Goal: Information Seeking & Learning: Understand process/instructions

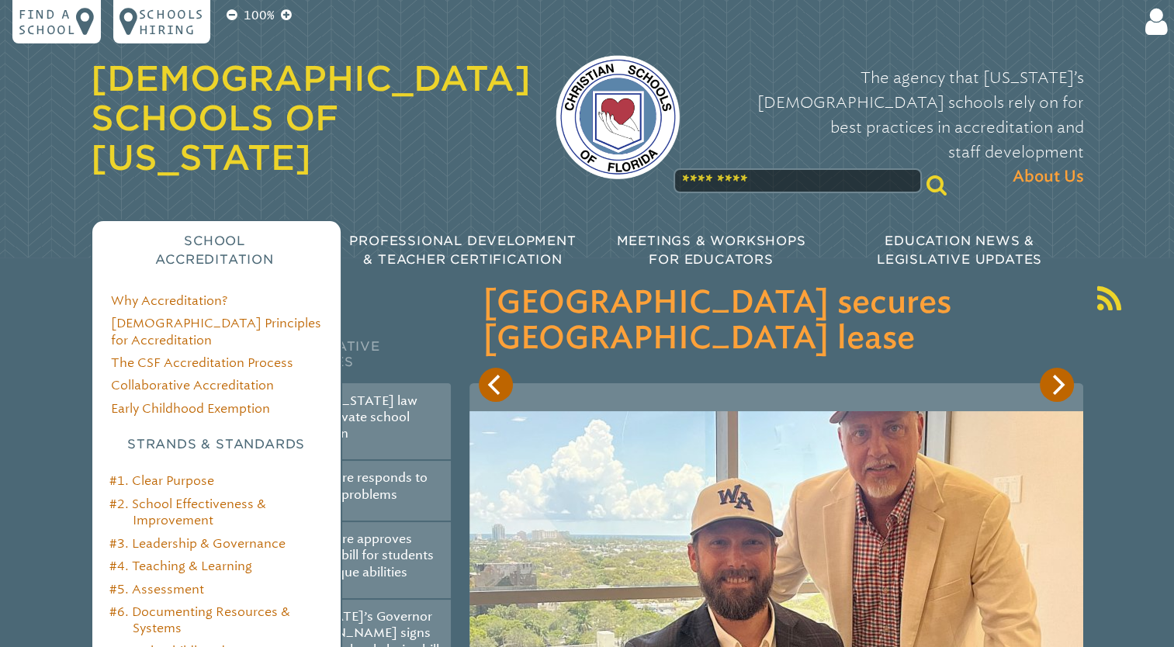
scroll to position [198, 0]
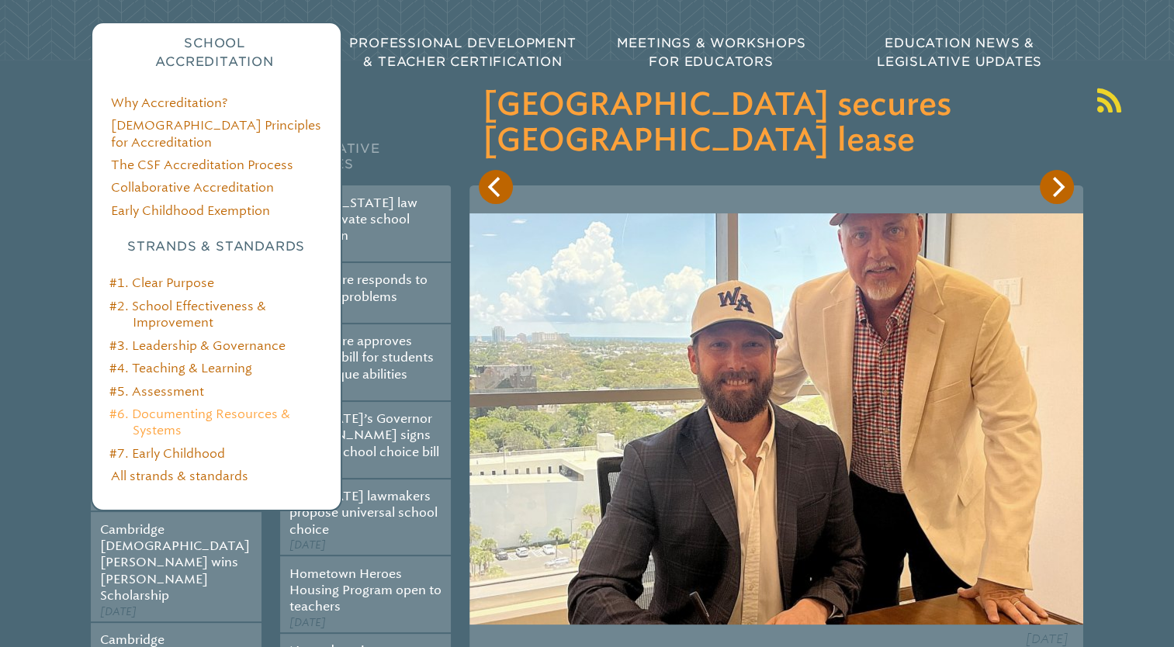
type input "**********"
click at [162, 406] on link "#6. Documenting Resources & Systems" at bounding box center [199, 421] width 181 height 31
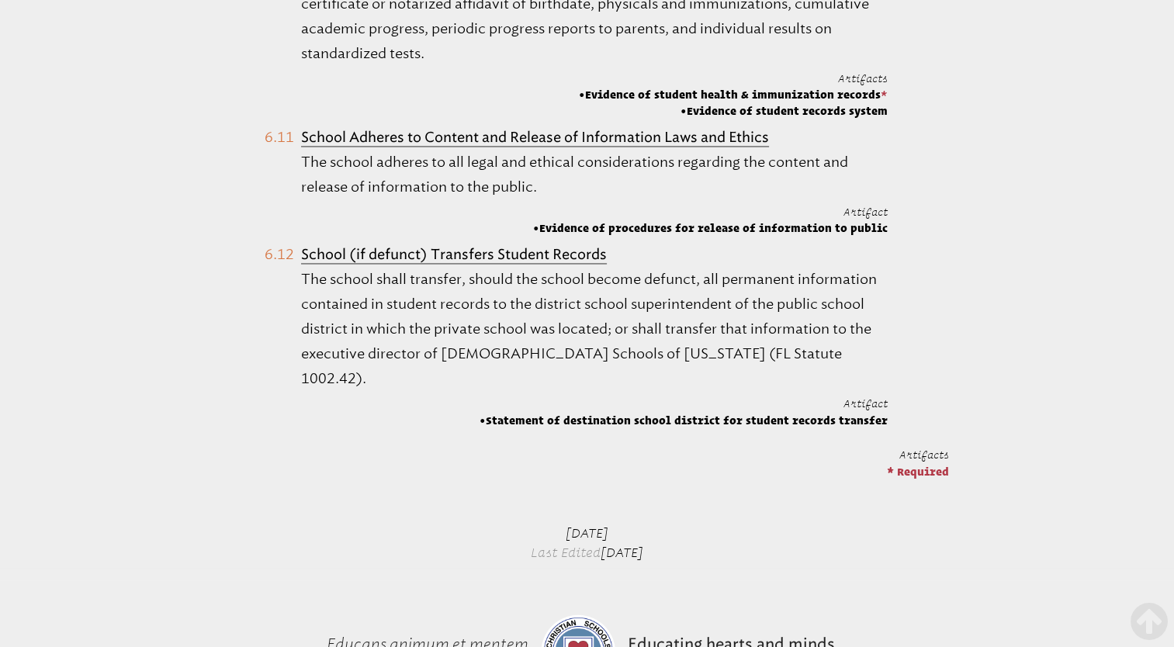
scroll to position [2400, 0]
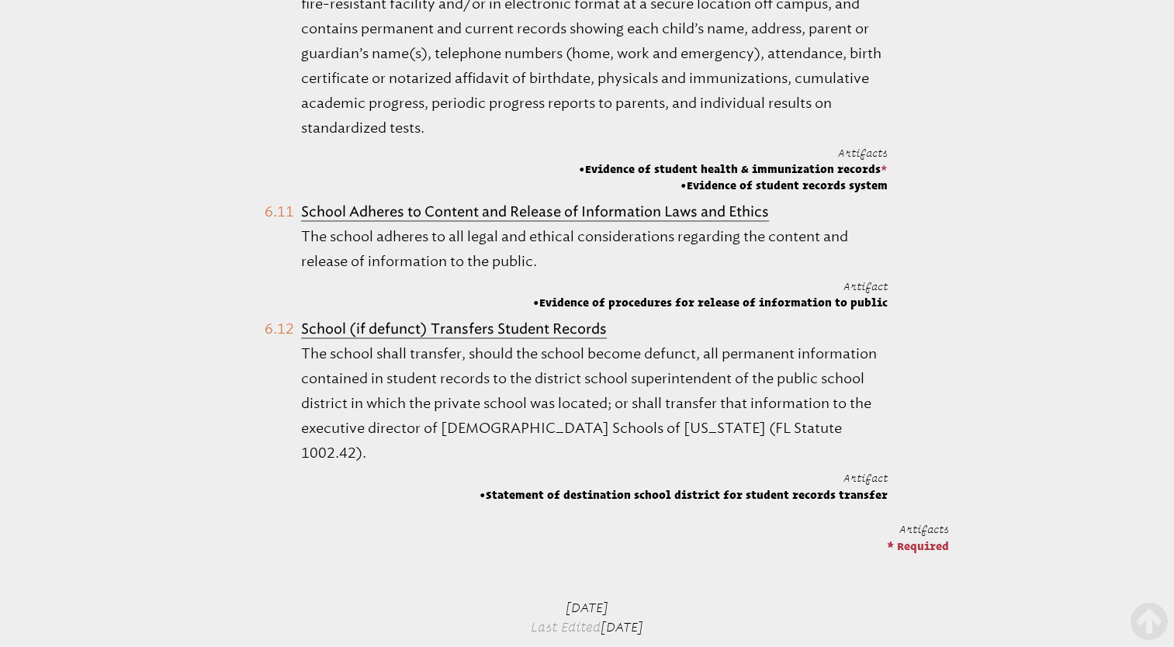
click at [580, 509] on div "Artifacts * Required" at bounding box center [655, 532] width 586 height 46
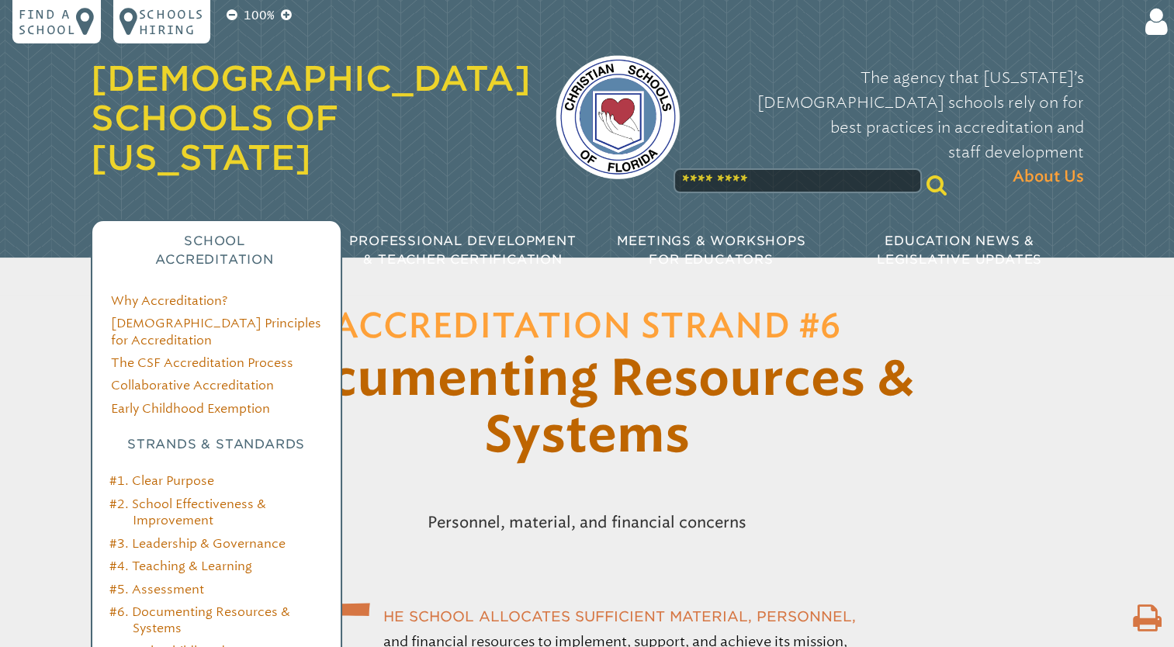
scroll to position [56, 0]
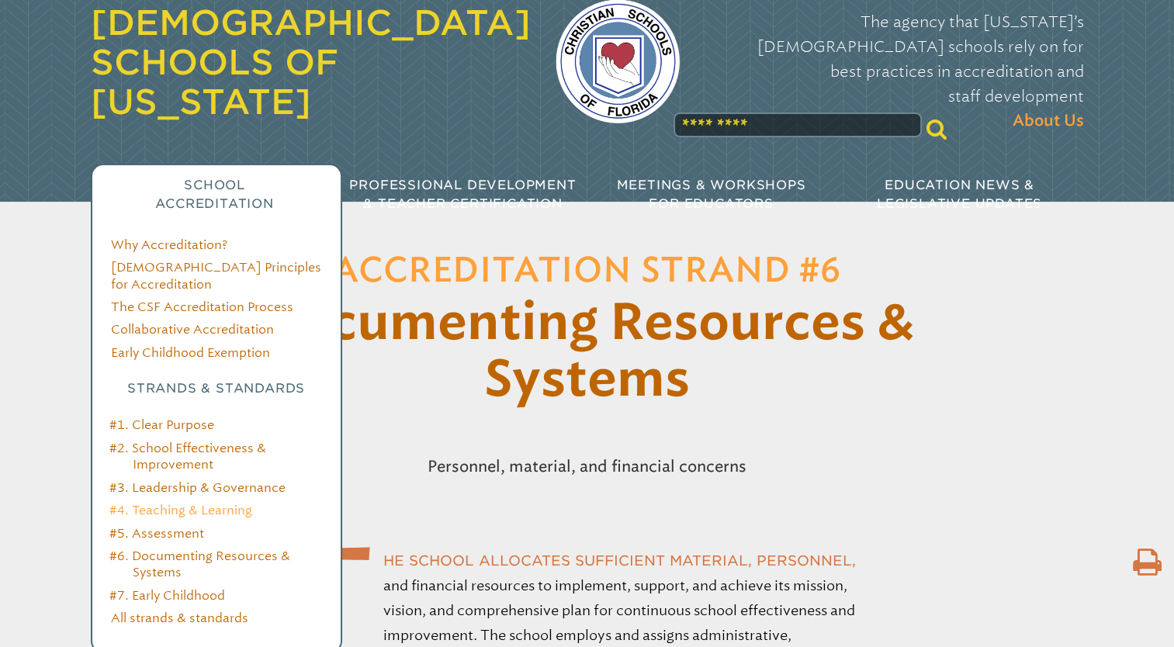
click at [190, 503] on link "#4. Teaching & Learning" at bounding box center [180, 510] width 143 height 15
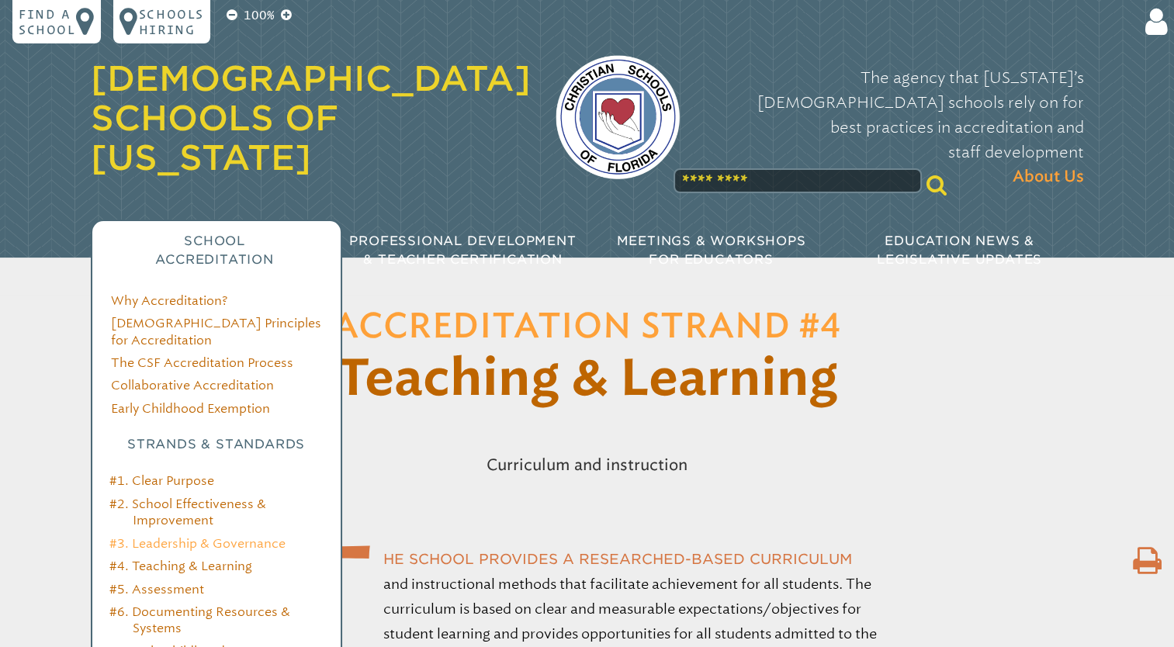
scroll to position [163, 0]
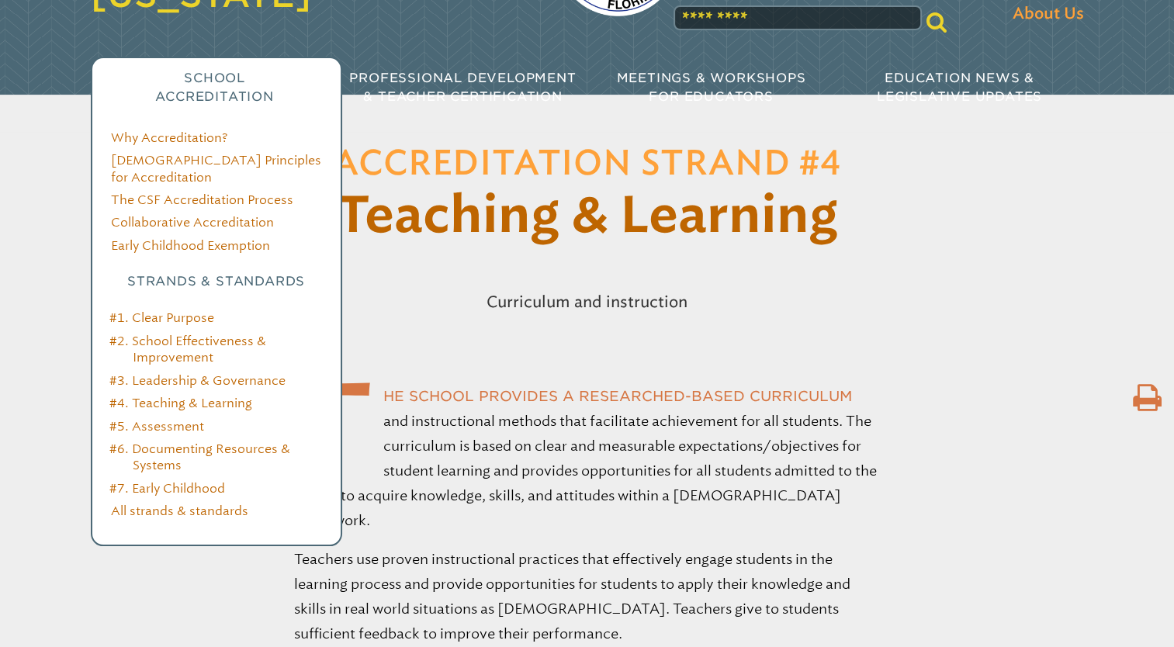
click at [185, 441] on li "#6. Documenting Resources & Systems" at bounding box center [227, 457] width 189 height 33
click at [166, 441] on link "#6. Documenting Resources & Systems" at bounding box center [199, 456] width 181 height 31
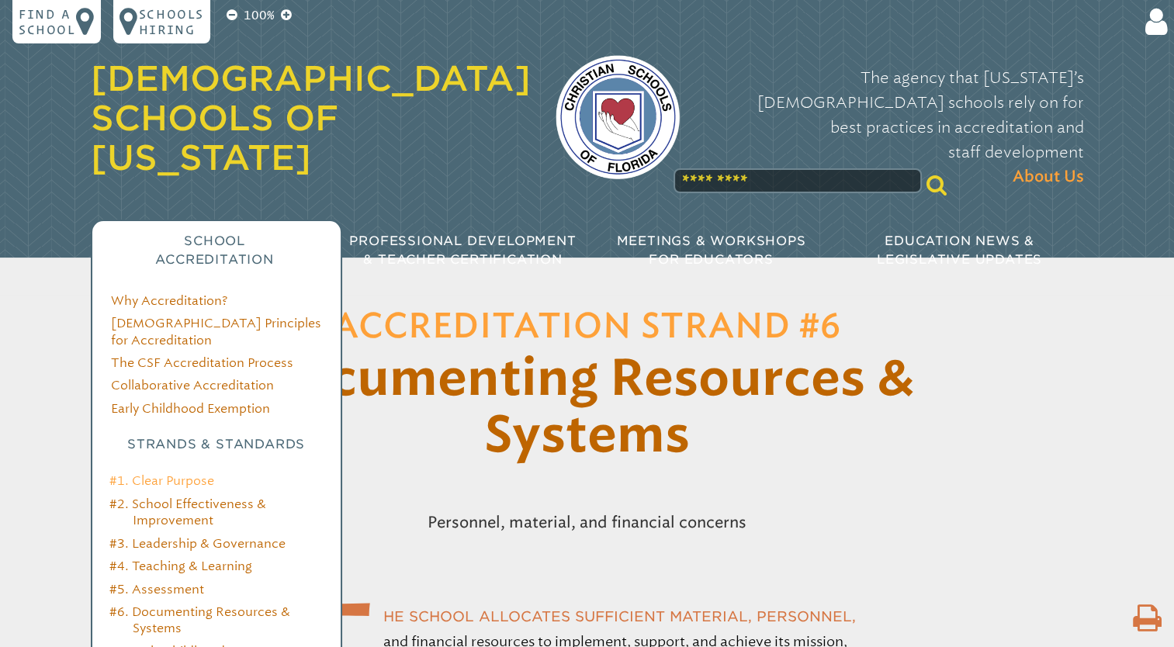
click at [182, 473] on link "#1. Clear Purpose" at bounding box center [161, 480] width 105 height 15
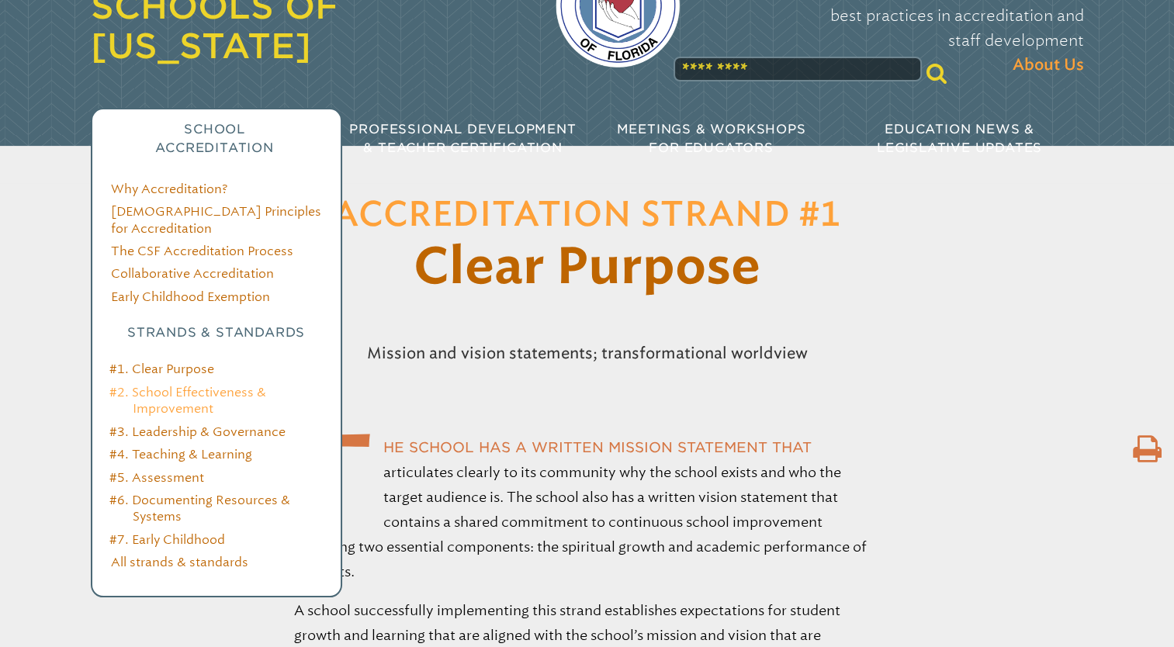
scroll to position [118, 0]
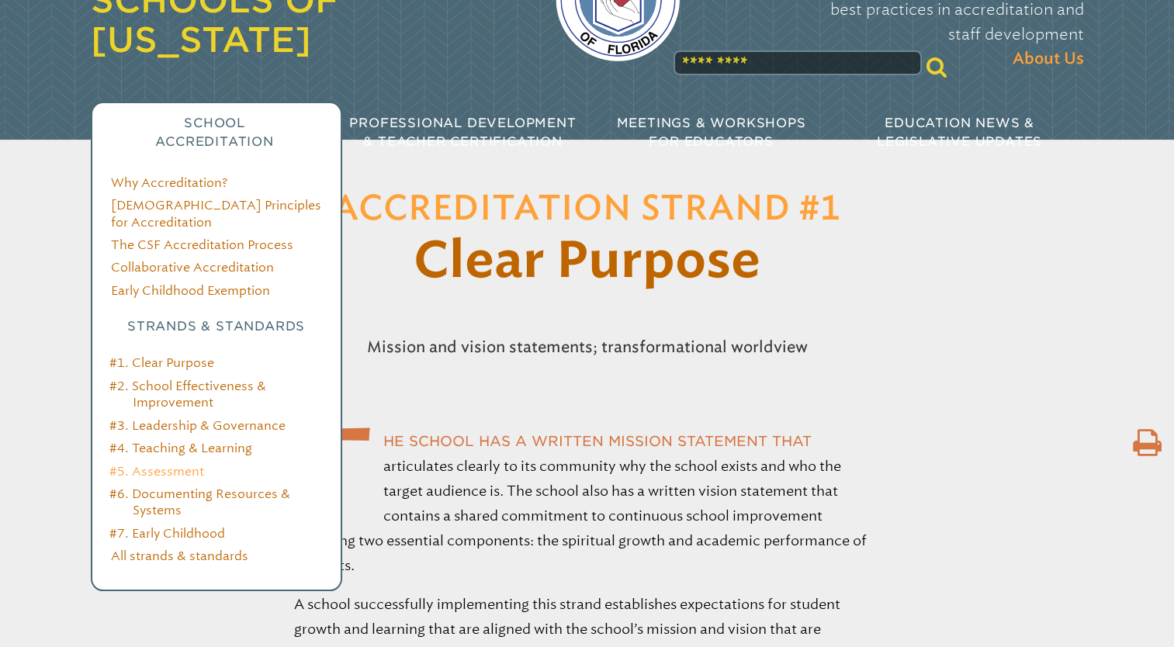
click at [166, 464] on link "#5. Assessment" at bounding box center [156, 471] width 95 height 15
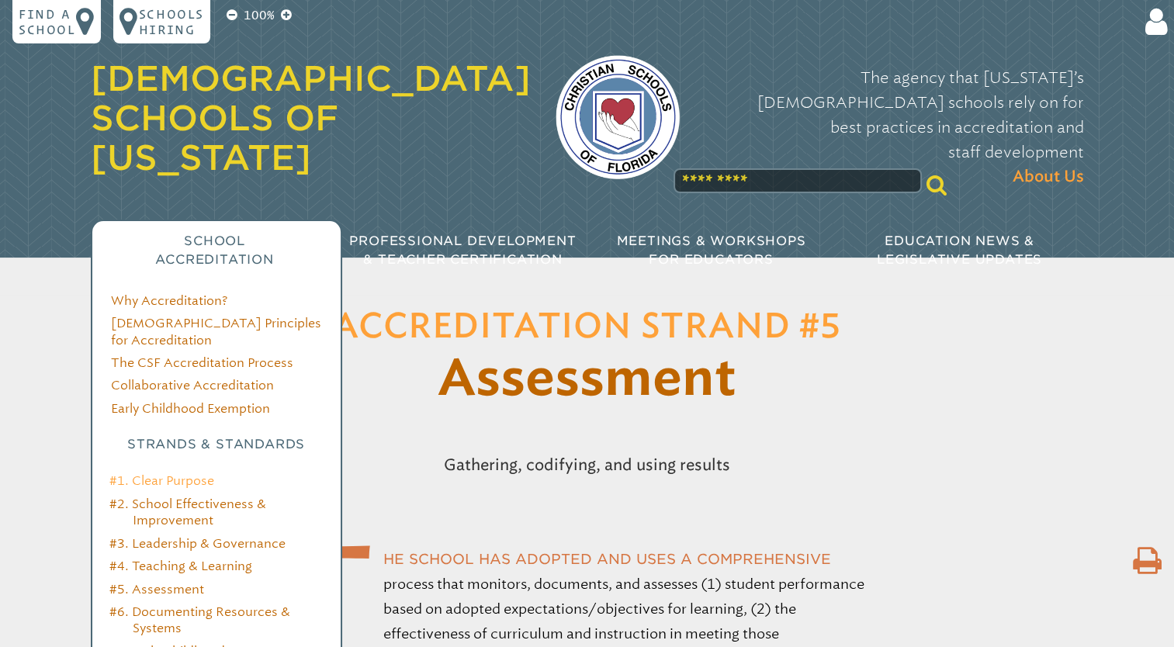
click at [173, 473] on link "#1. Clear Purpose" at bounding box center [161, 480] width 105 height 15
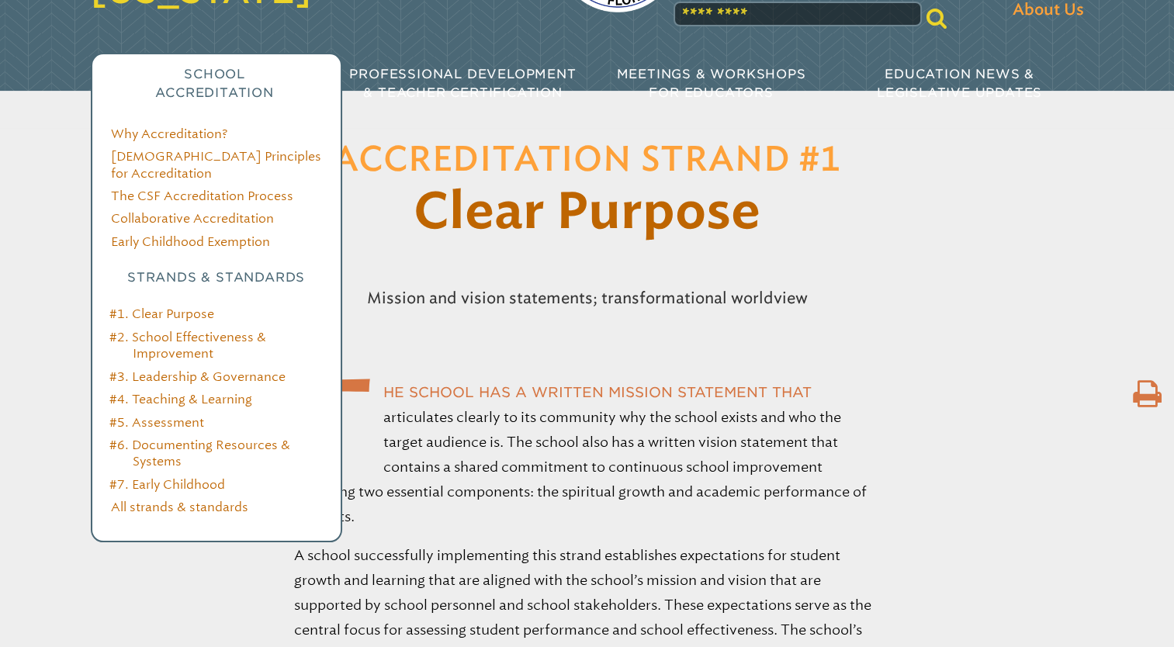
scroll to position [168, 0]
click at [178, 391] on link "#4. Teaching & Learning" at bounding box center [180, 398] width 143 height 15
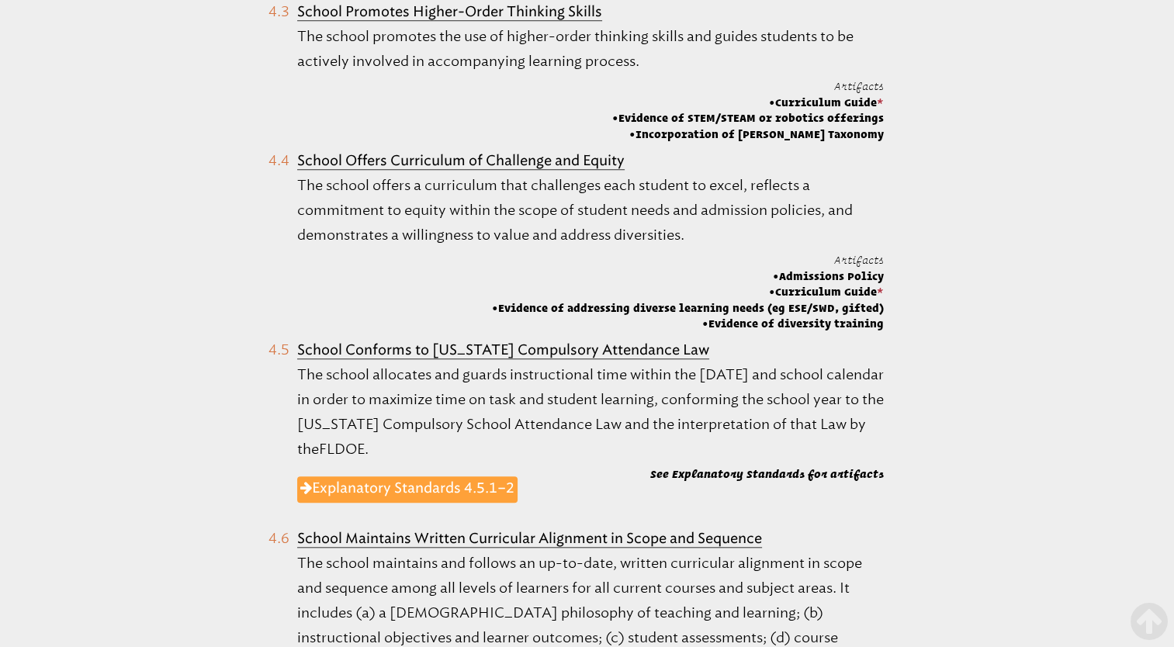
scroll to position [1329, 0]
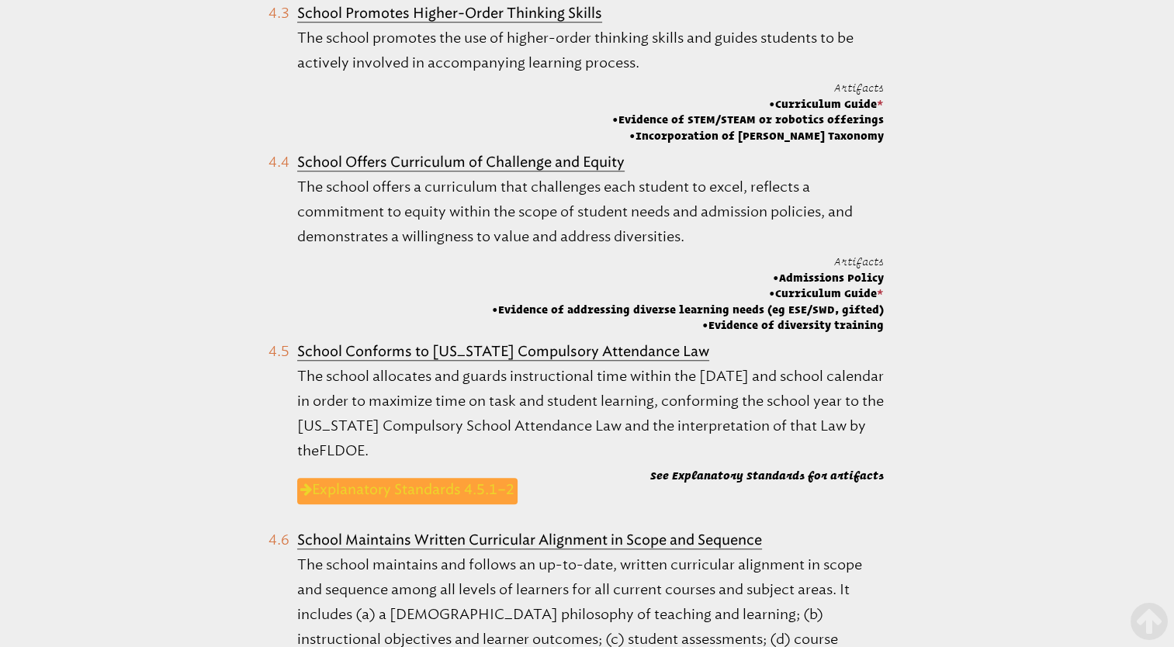
click at [466, 478] on link "Explanatory Standards 4.5.1–2" at bounding box center [407, 491] width 220 height 26
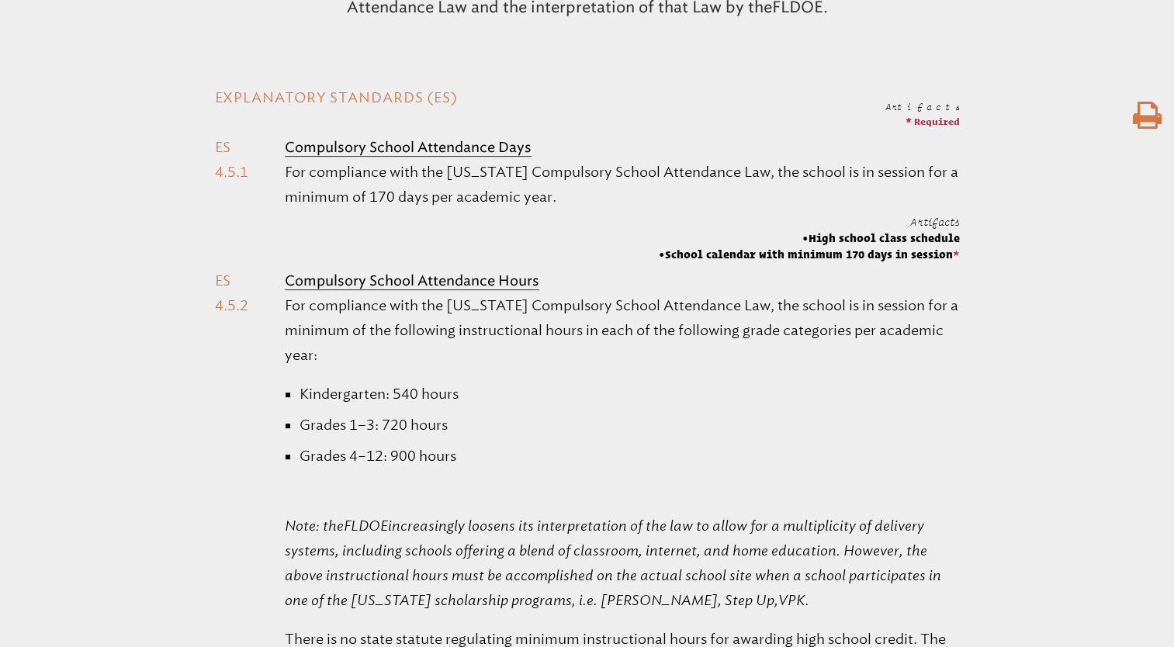
scroll to position [531, 0]
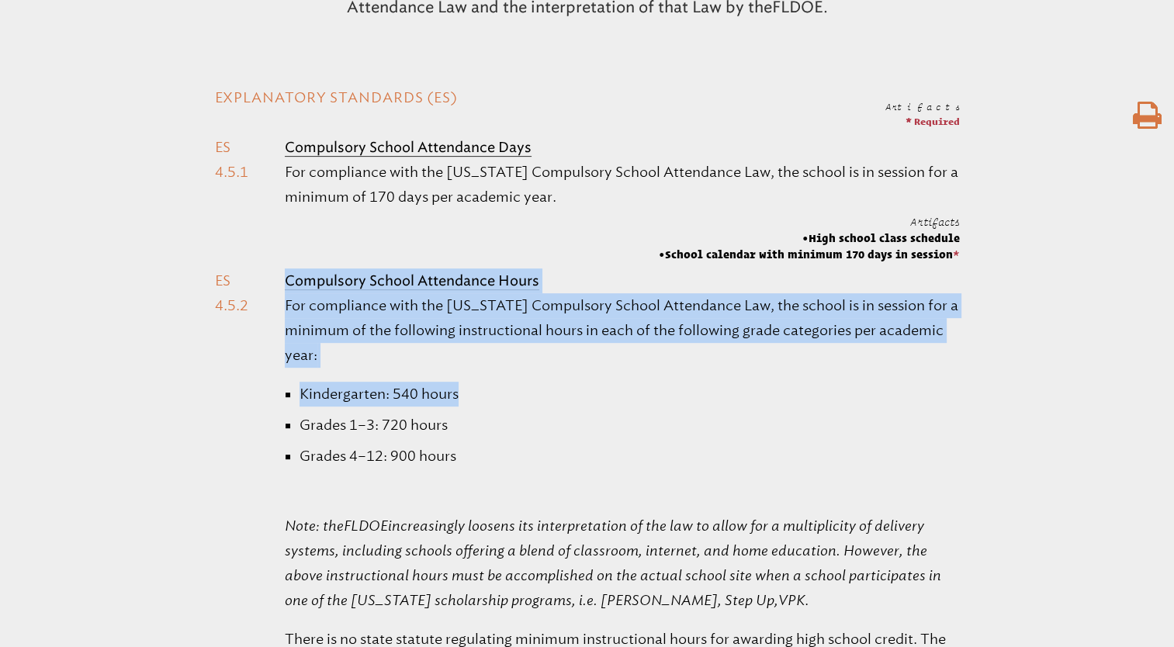
drag, startPoint x: 286, startPoint y: 275, endPoint x: 545, endPoint y: 389, distance: 283.1
click at [545, 389] on li "Compulsory School Attendance Hours For compliance with the [US_STATE] Compulsor…" at bounding box center [587, 523] width 745 height 510
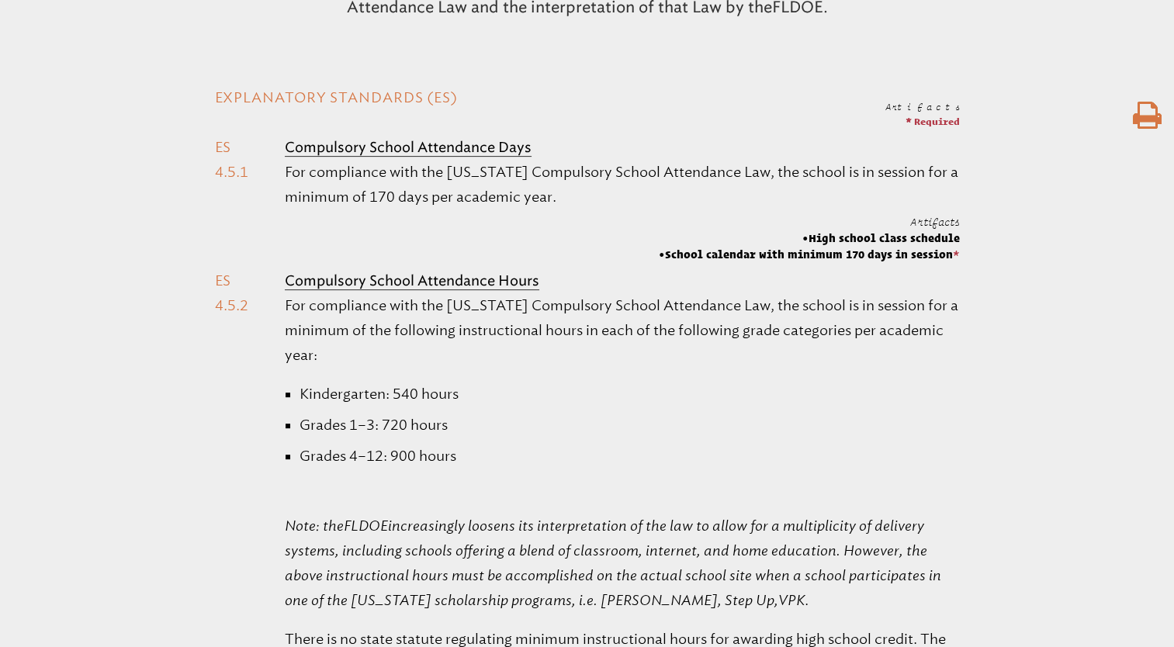
click at [330, 163] on p "For compliance with the [US_STATE] Compulsory School Attendance Law, the school…" at bounding box center [622, 185] width 674 height 50
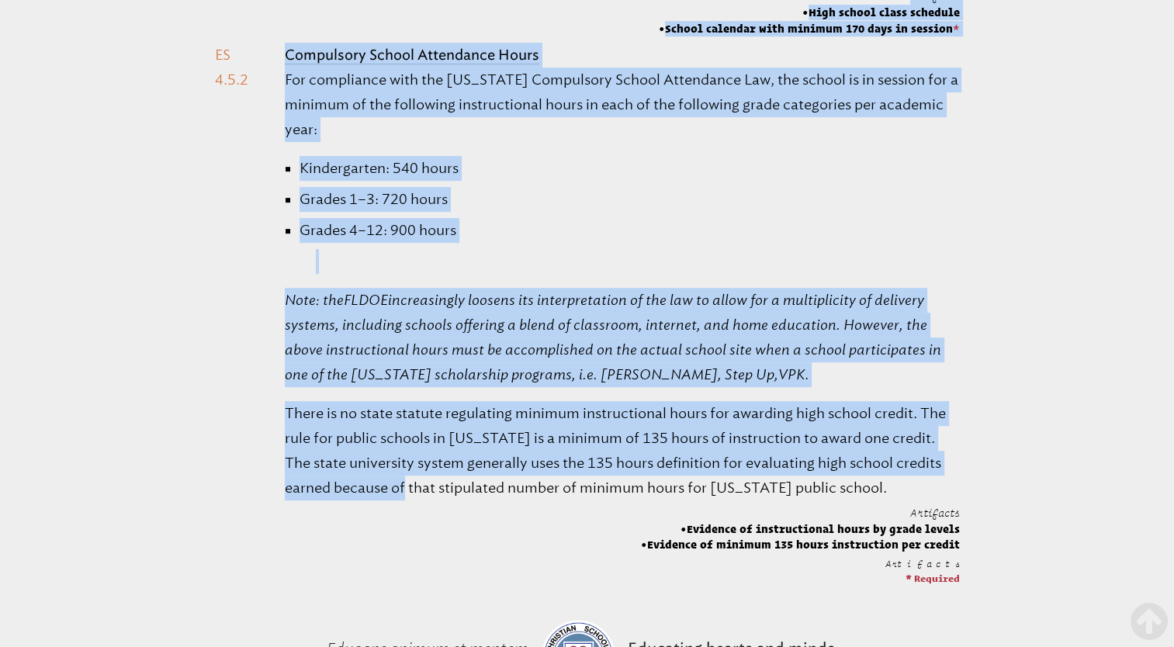
scroll to position [762, 0]
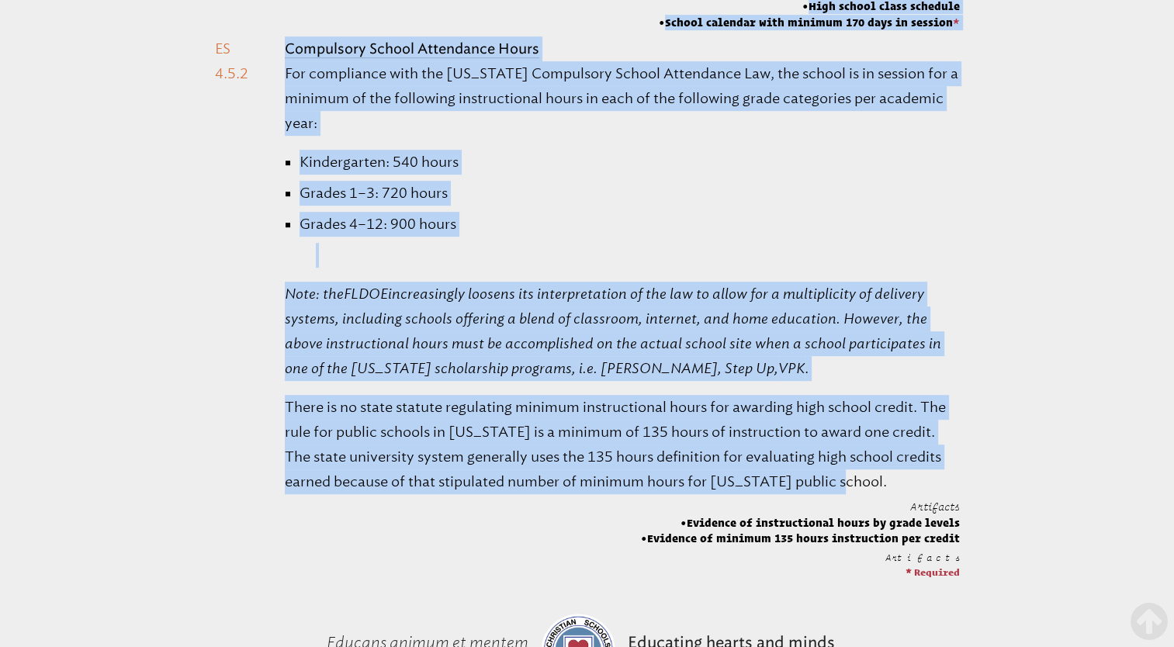
drag, startPoint x: 214, startPoint y: 341, endPoint x: 879, endPoint y: 472, distance: 677.5
click at [879, 472] on div "Explanatory Standards (ES) Artifacts * Required [GEOGRAPHIC_DATA] Attendance Da…" at bounding box center [587, 204] width 1174 height 697
copy div "Loremipsumd Sitametco (AD) Elitseddo * Eiusmodt Incididunt Utlabo Etdolorema Al…"
click at [496, 510] on li "Compulsory School Attendance Hours For compliance with the [US_STATE] Compulsor…" at bounding box center [587, 291] width 745 height 510
